Goal: Information Seeking & Learning: Find specific fact

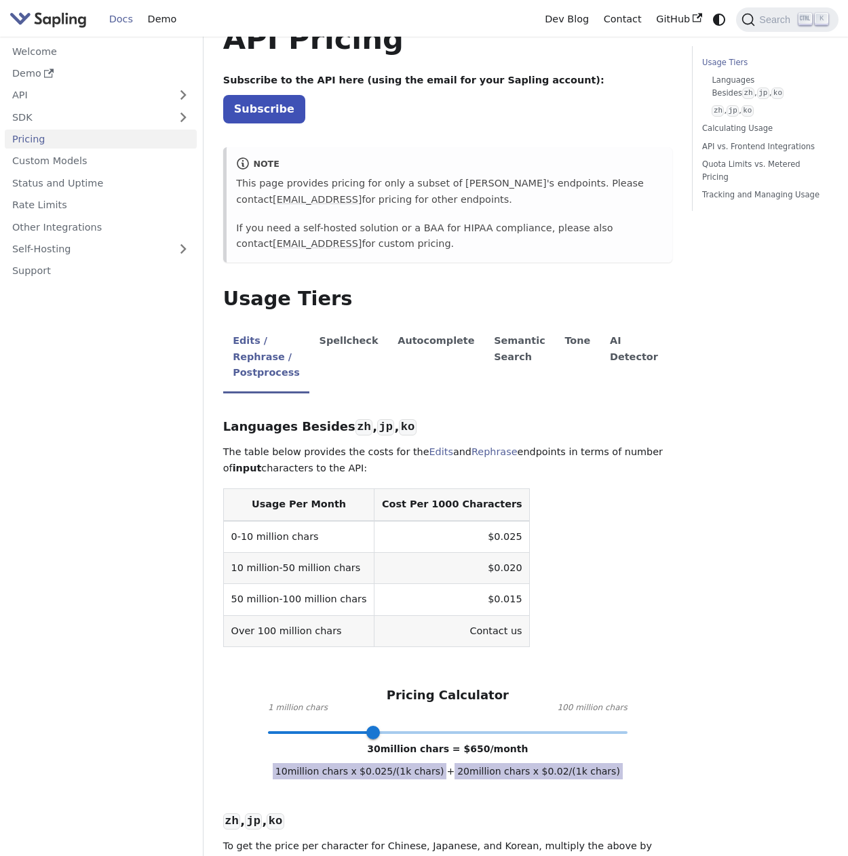
scroll to position [136, 0]
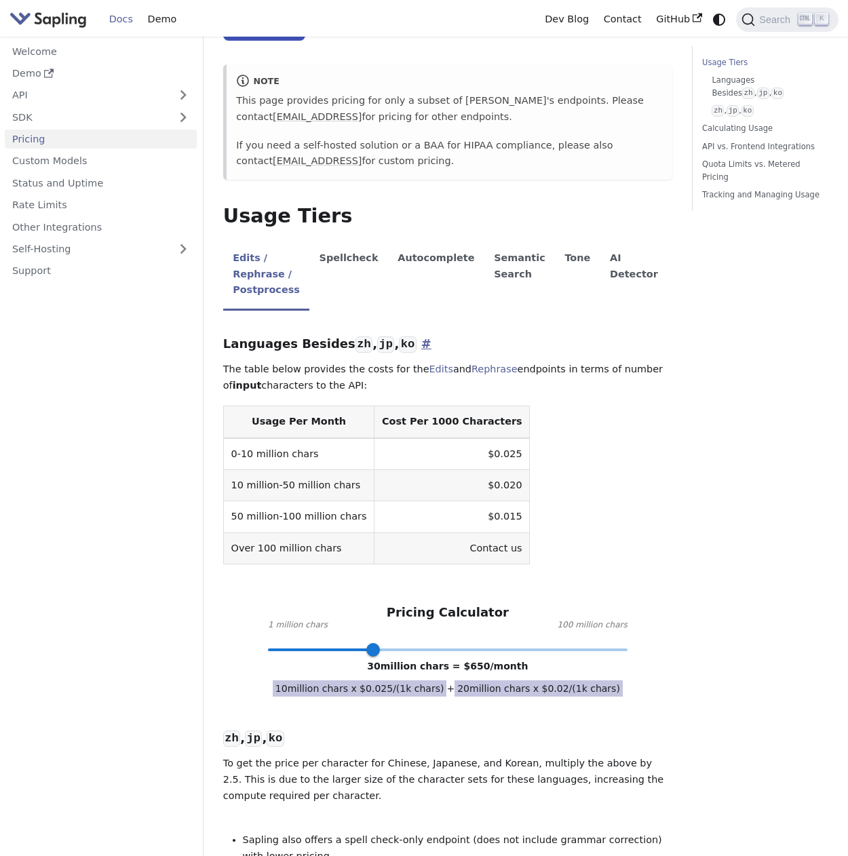
click at [403, 343] on h3 "Languages Besides zh , jp , ko ​" at bounding box center [447, 344] width 449 height 16
click at [565, 372] on p "The table below provides the costs for the Edits and Rephrase endpoints in term…" at bounding box center [447, 377] width 449 height 33
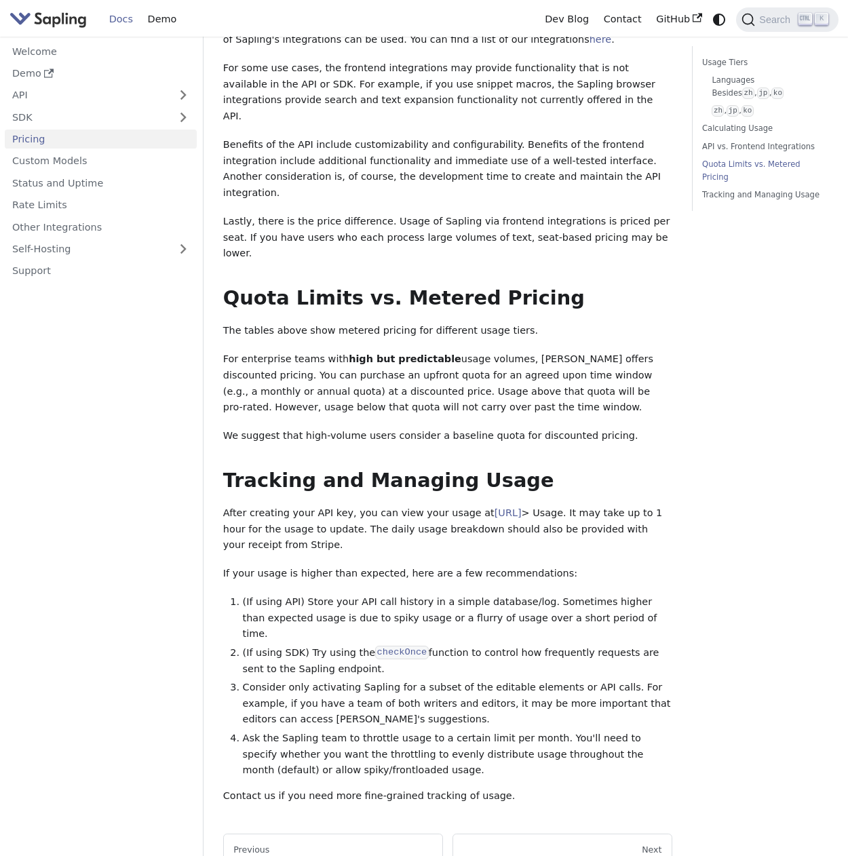
scroll to position [1831, 0]
